Goal: Navigation & Orientation: Understand site structure

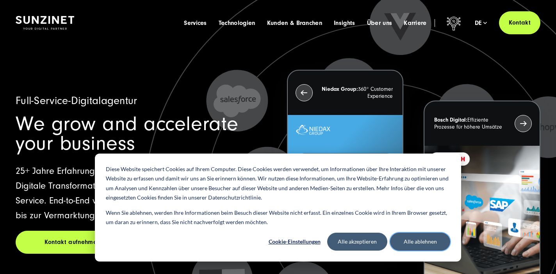
click at [411, 242] on button "Alle ablehnen" at bounding box center [420, 242] width 60 height 18
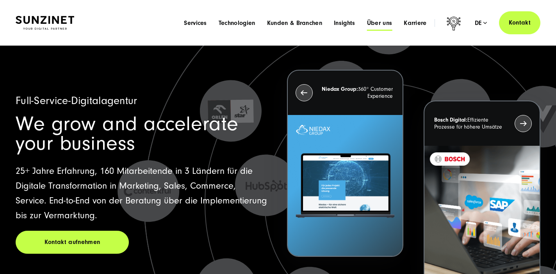
click at [377, 22] on span "Über uns" at bounding box center [379, 23] width 25 height 8
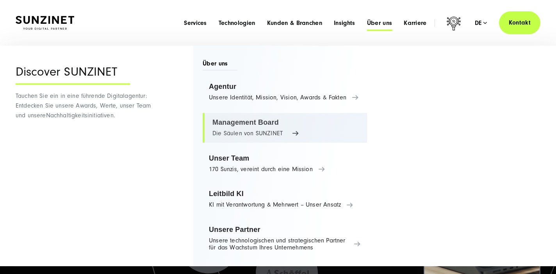
click at [249, 121] on link "Management Board Die Säulen von SUNZINET" at bounding box center [285, 128] width 164 height 30
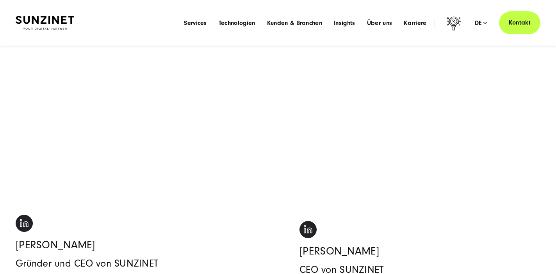
scroll to position [72, 0]
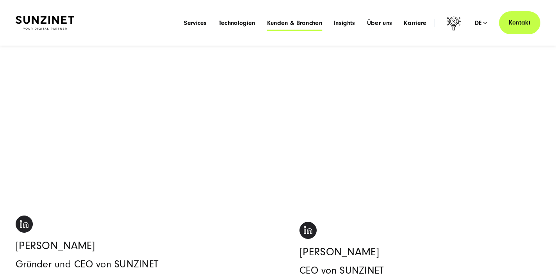
click at [311, 23] on span "Kunden & Branchen" at bounding box center [294, 23] width 55 height 8
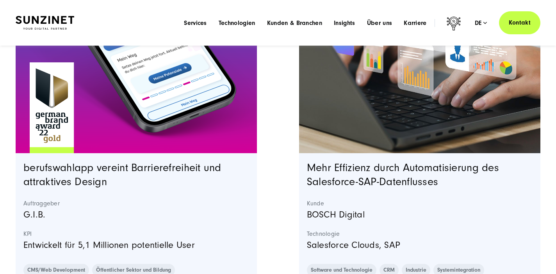
scroll to position [2442, 0]
